Goal: Task Accomplishment & Management: Complete application form

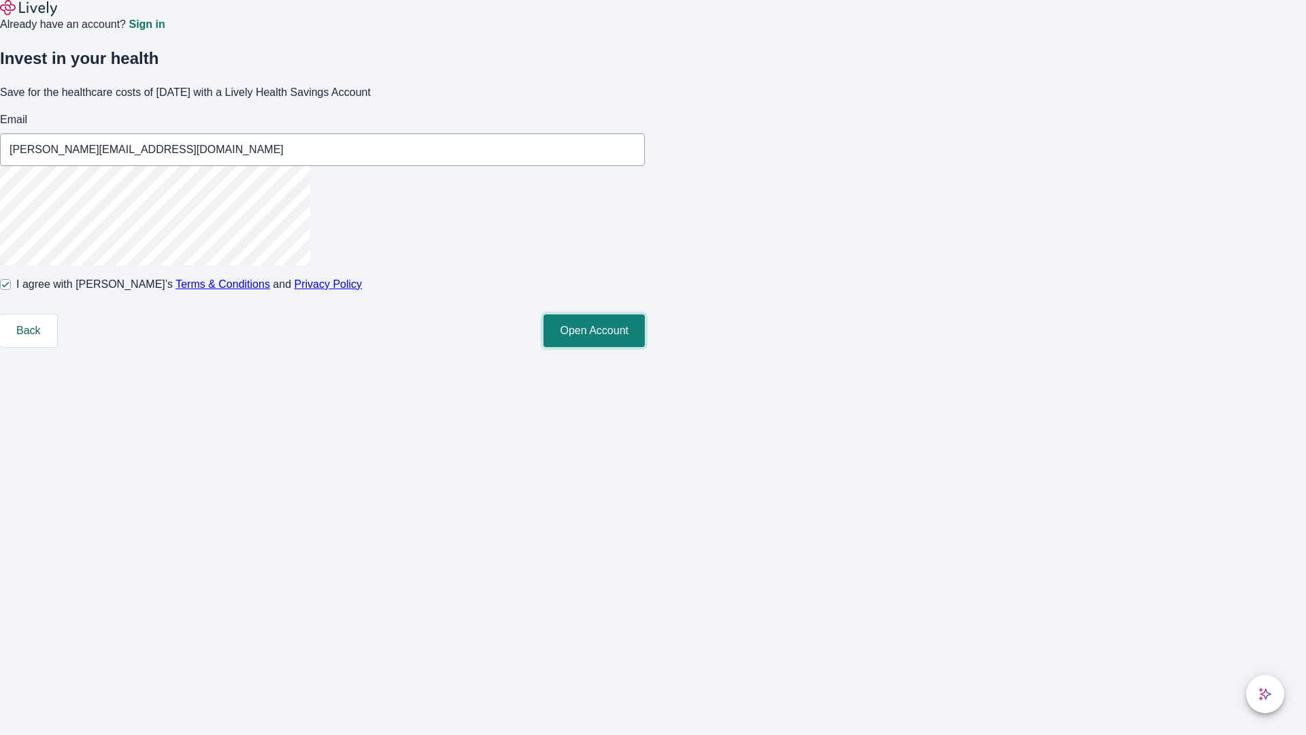
click at [645, 347] on button "Open Account" at bounding box center [593, 330] width 101 height 33
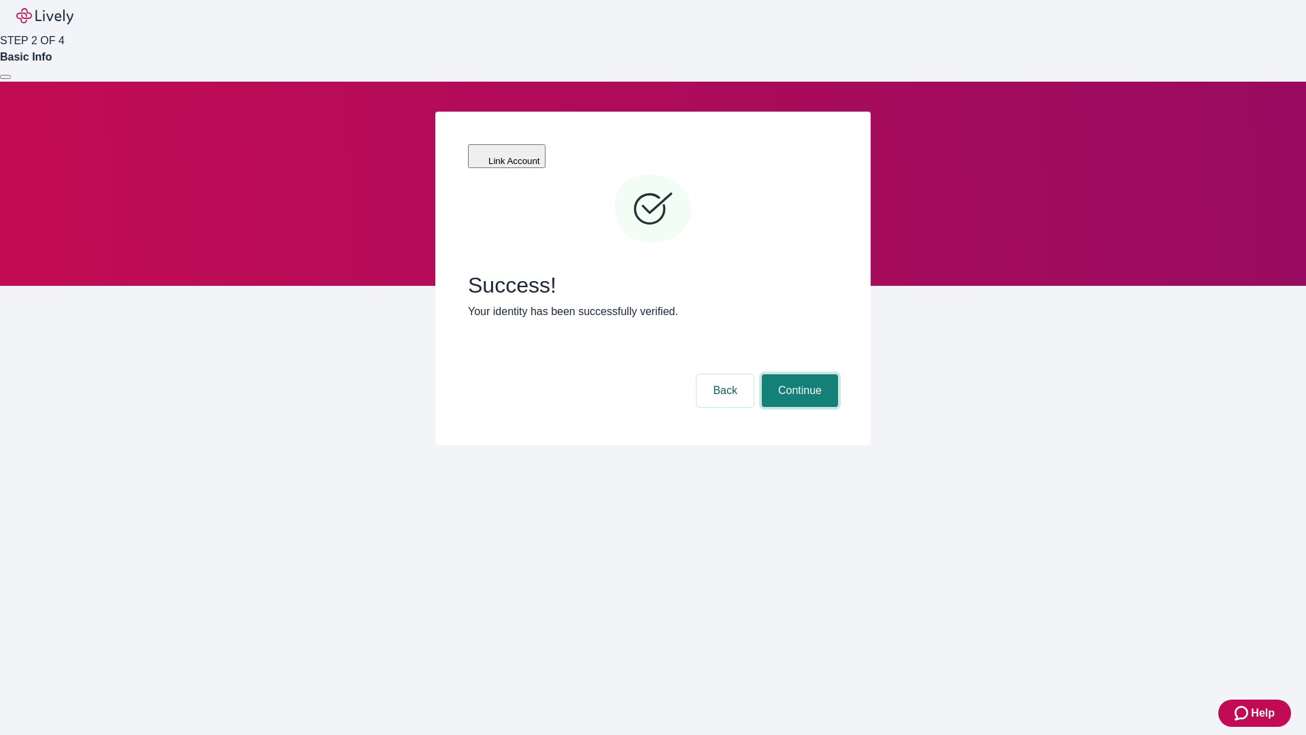
click at [798, 374] on button "Continue" at bounding box center [800, 390] width 76 height 33
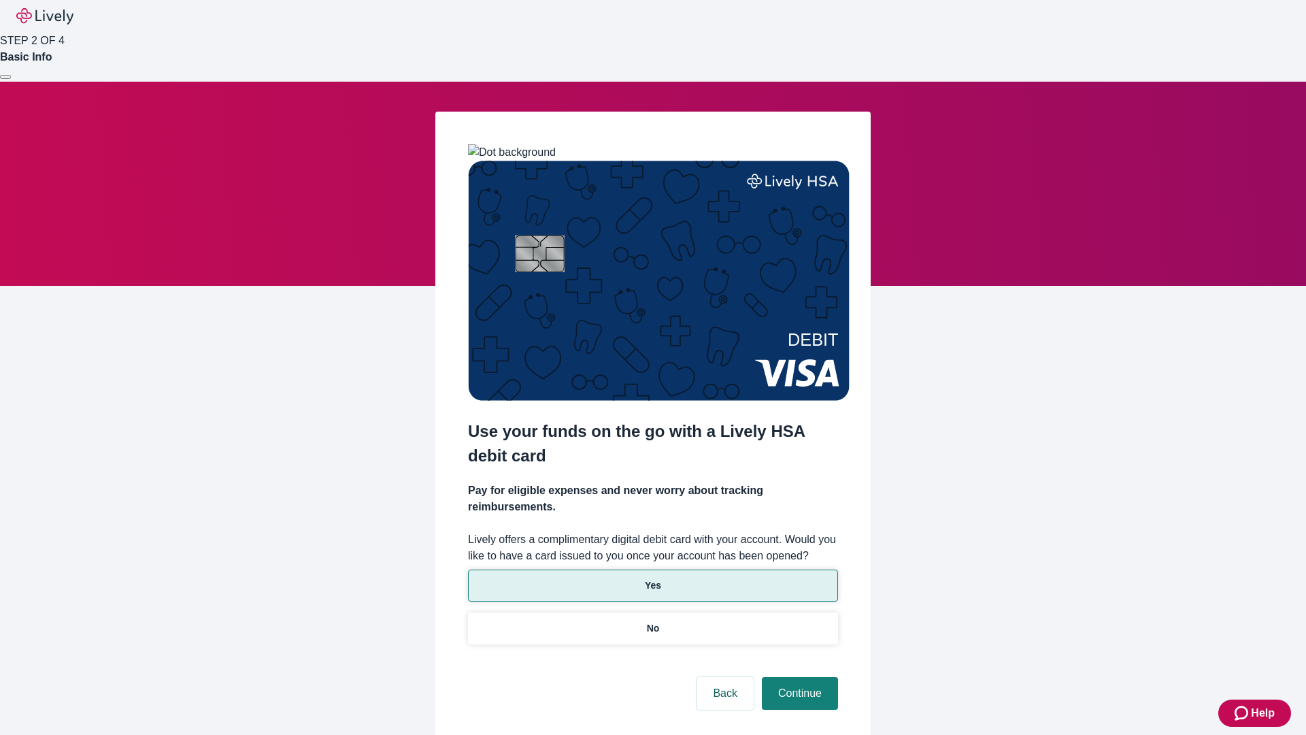
click at [652, 578] on p "Yes" at bounding box center [653, 585] width 16 height 14
click at [798, 677] on button "Continue" at bounding box center [800, 693] width 76 height 33
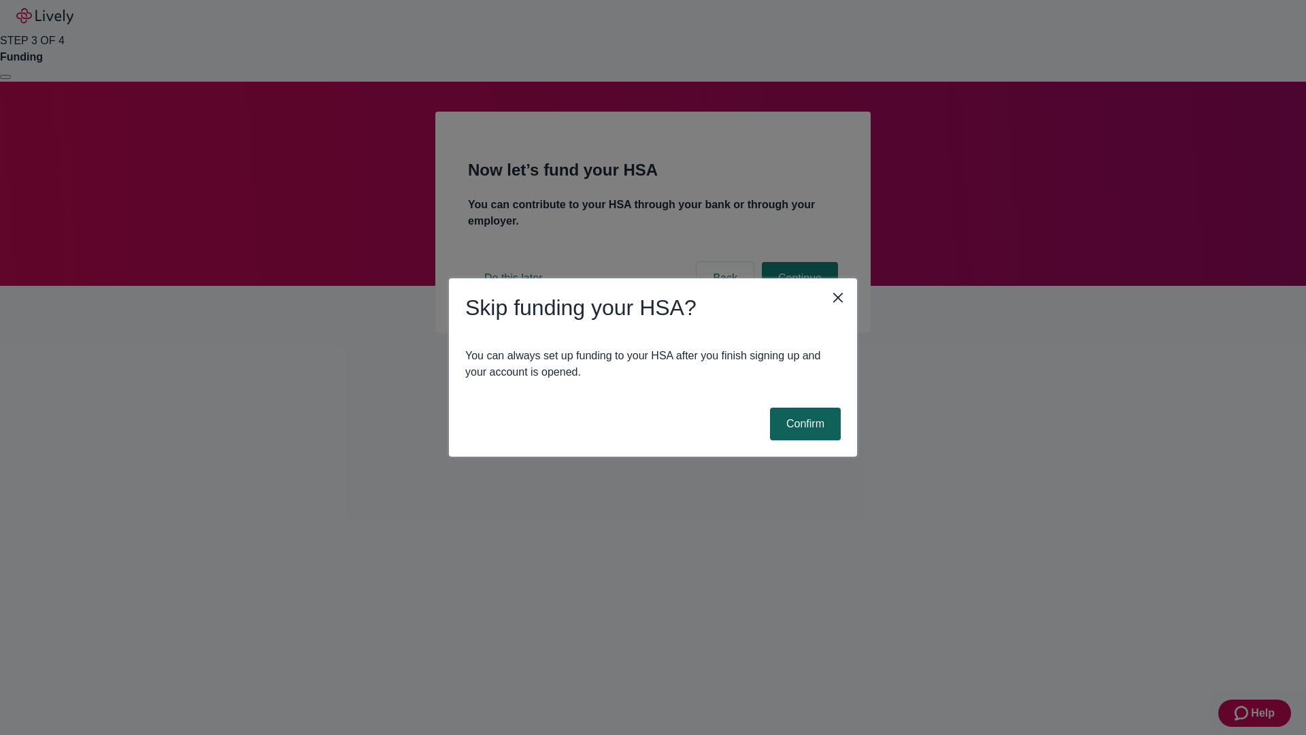
click at [803, 424] on button "Confirm" at bounding box center [805, 423] width 71 height 33
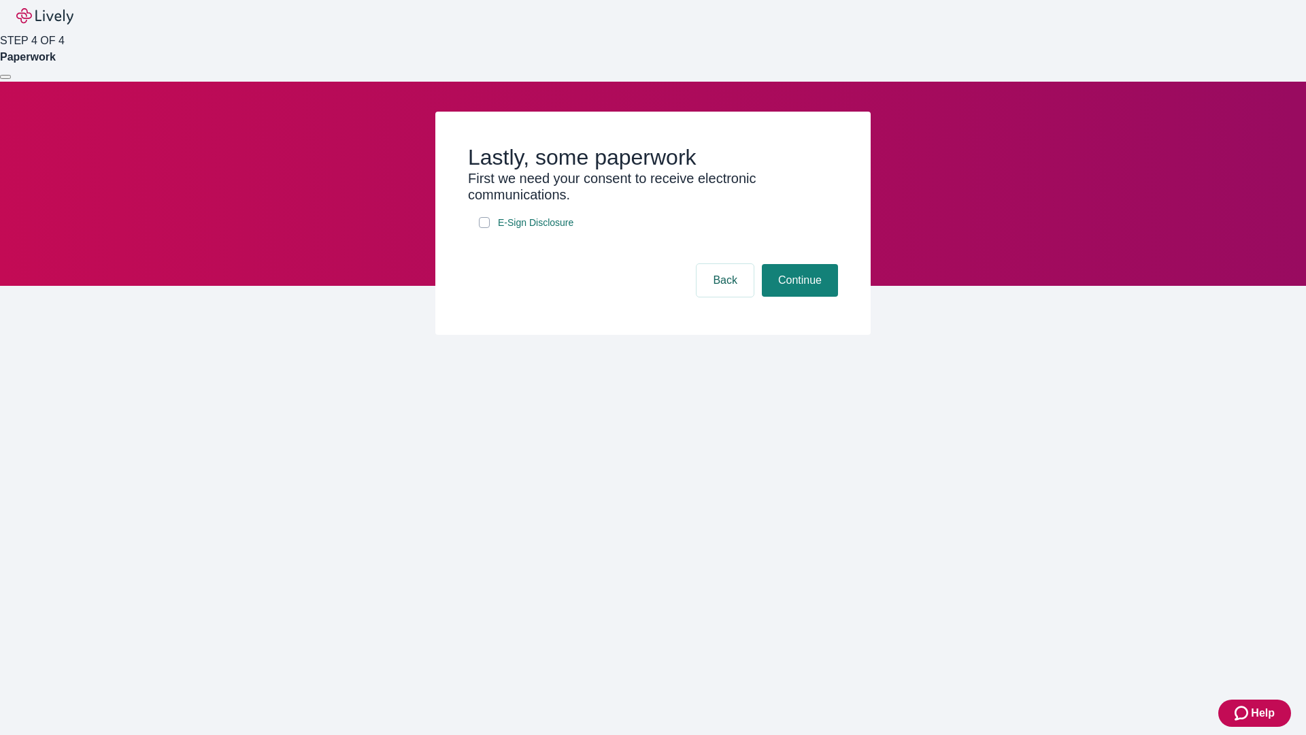
click at [484, 228] on input "E-Sign Disclosure" at bounding box center [484, 222] width 11 height 11
checkbox input "true"
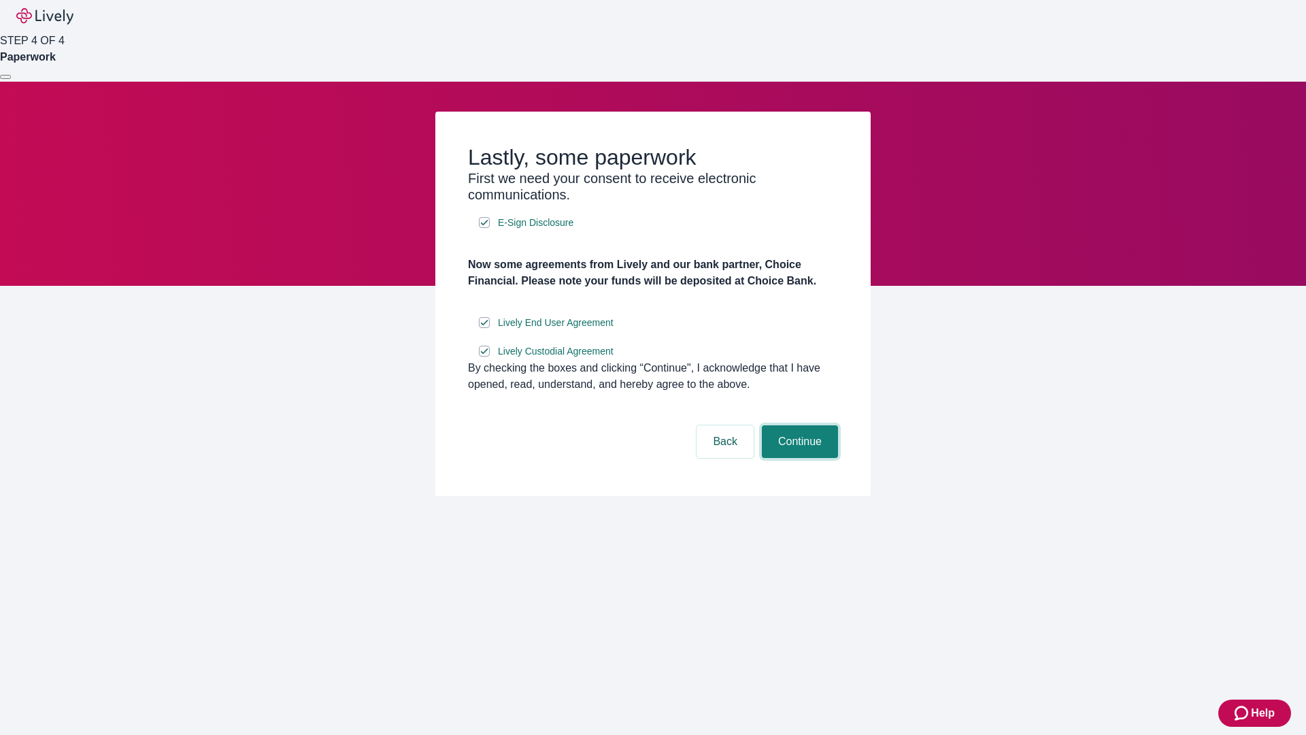
click at [798, 458] on button "Continue" at bounding box center [800, 441] width 76 height 33
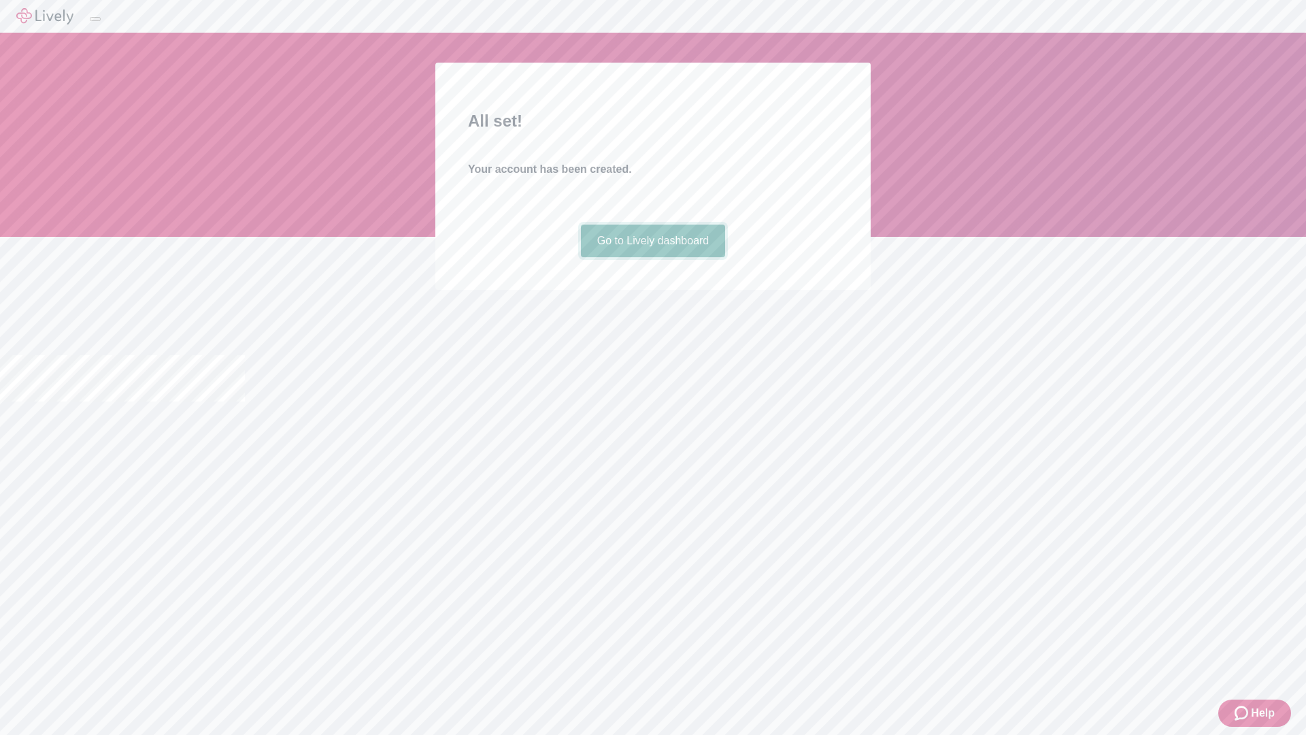
click at [652, 257] on link "Go to Lively dashboard" at bounding box center [653, 240] width 145 height 33
